Goal: Check status: Check status

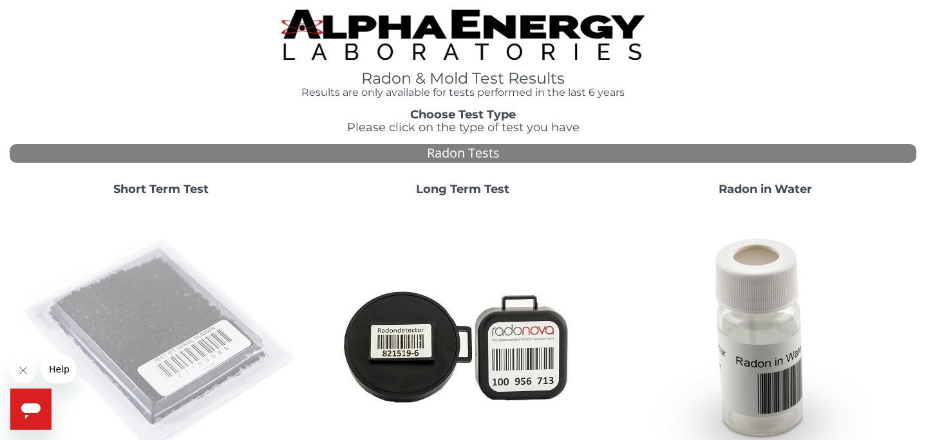
click at [136, 319] on img at bounding box center [161, 345] width 277 height 277
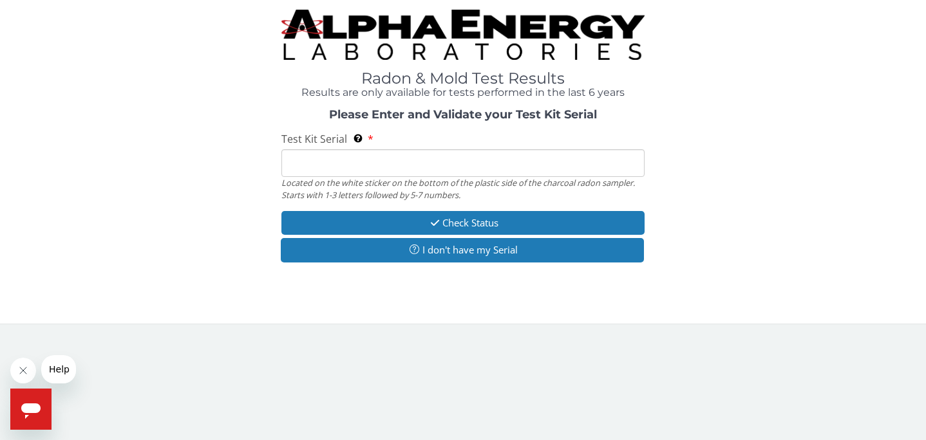
click at [306, 166] on input "Test Kit Serial Located on the white sticker on the bottom of the plastic side …" at bounding box center [462, 163] width 362 height 28
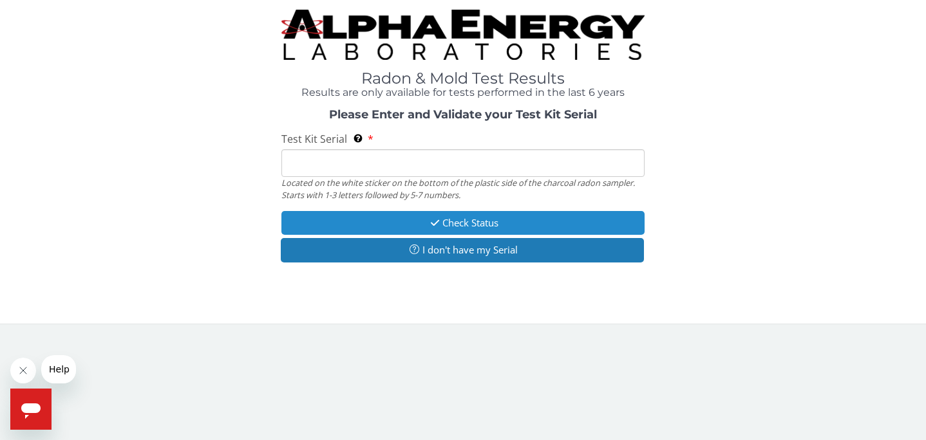
type input "FE455367"
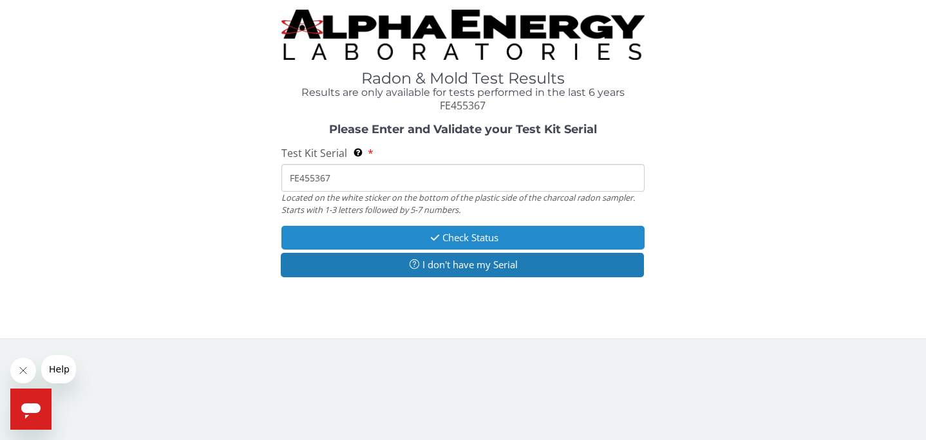
click at [486, 241] on button "Check Status" at bounding box center [462, 238] width 362 height 24
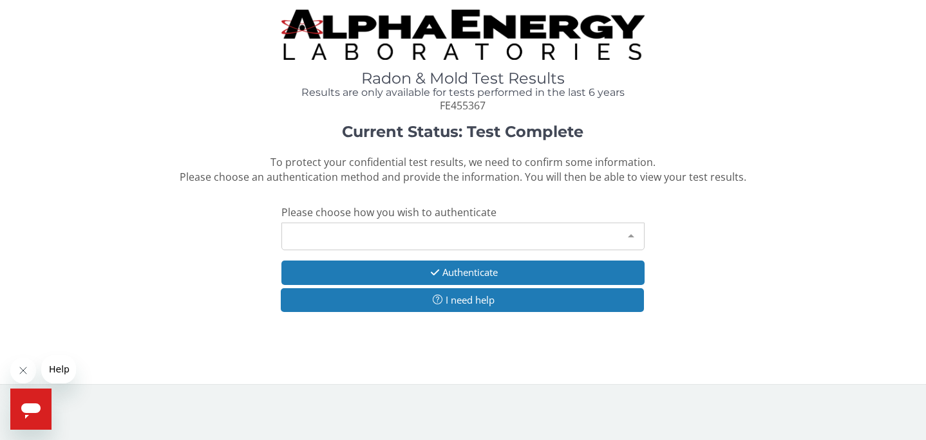
click at [634, 235] on div at bounding box center [631, 235] width 26 height 24
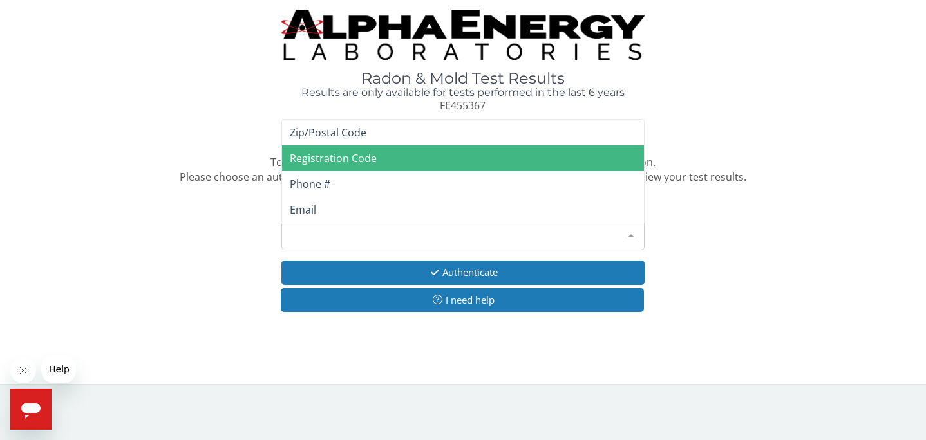
click at [395, 156] on span "Registration Code" at bounding box center [462, 158] width 361 height 26
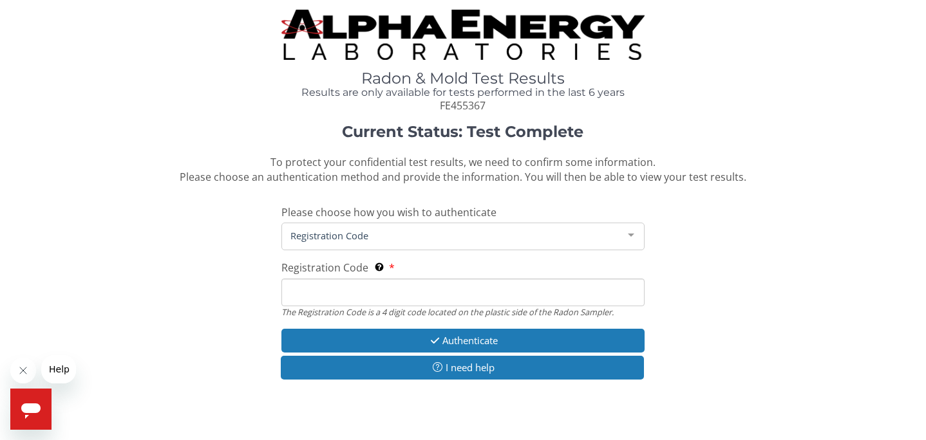
click at [322, 300] on input "Registration Code The Registration Code is a 4 digit code located on the plasti…" at bounding box center [462, 293] width 362 height 28
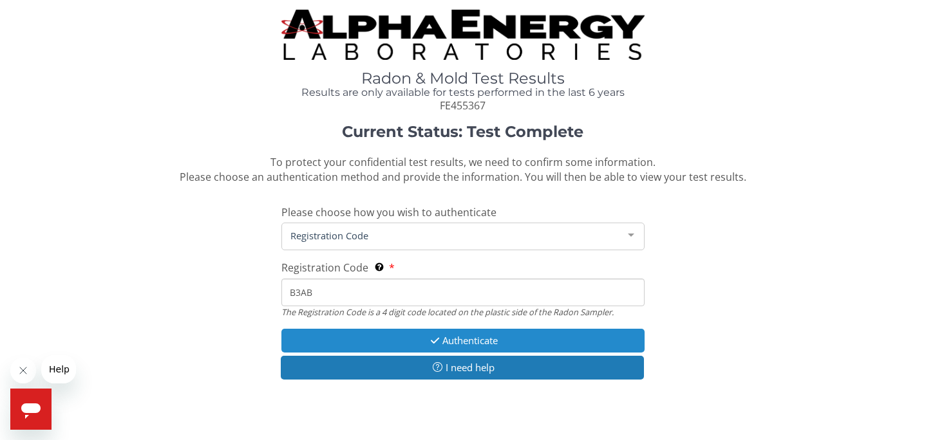
type input "B3AB"
click at [416, 338] on button "Authenticate" at bounding box center [462, 341] width 362 height 24
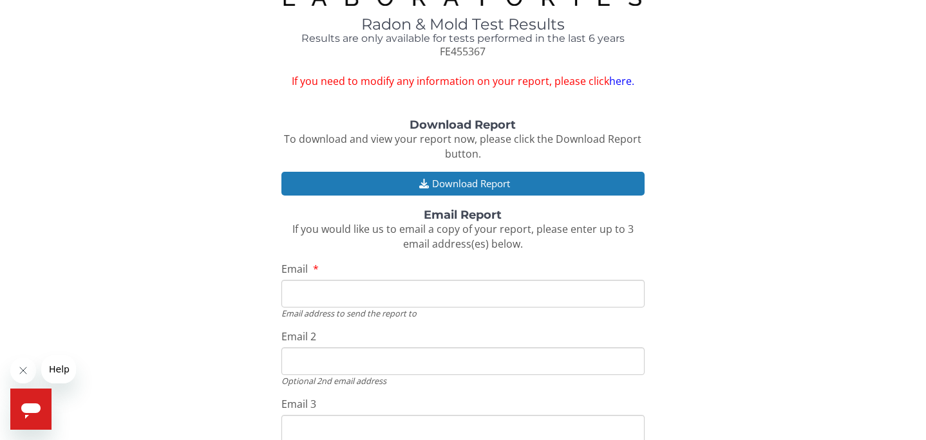
scroll to position [56, 0]
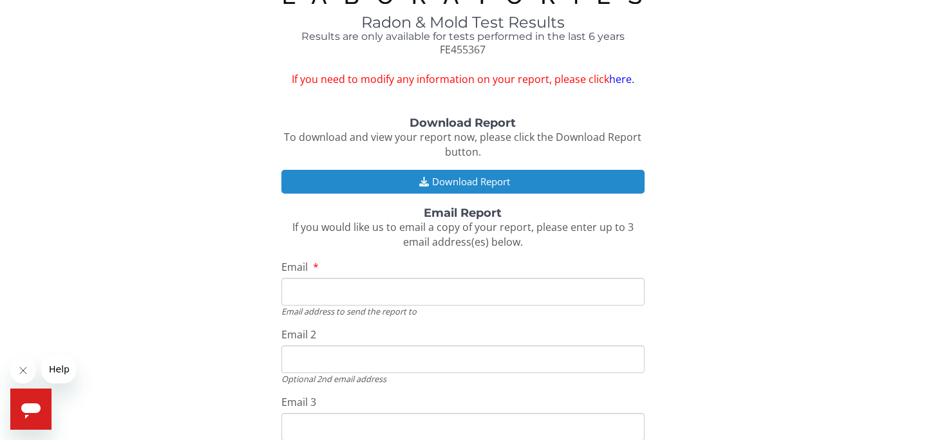
click at [465, 181] on button "Download Report" at bounding box center [462, 182] width 362 height 24
